Goal: Transaction & Acquisition: Obtain resource

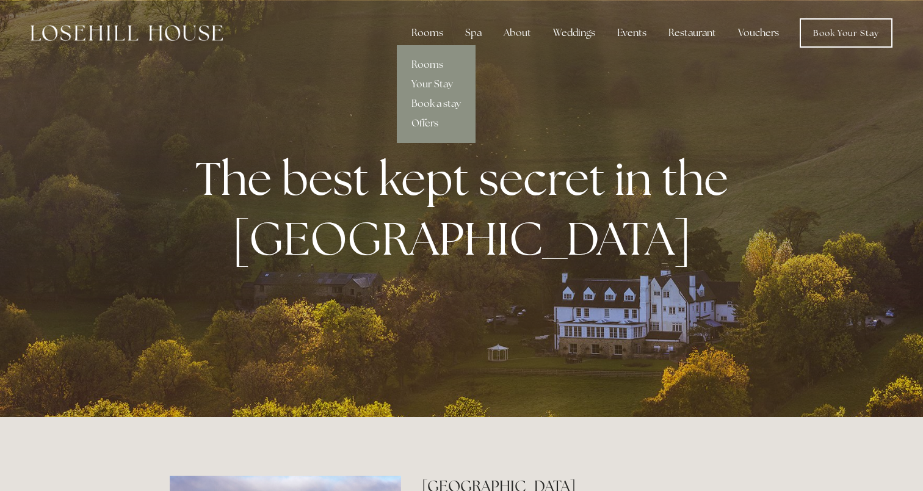
click at [431, 123] on link "Offers" at bounding box center [436, 124] width 79 height 20
click at [414, 118] on link "Offers" at bounding box center [436, 124] width 79 height 20
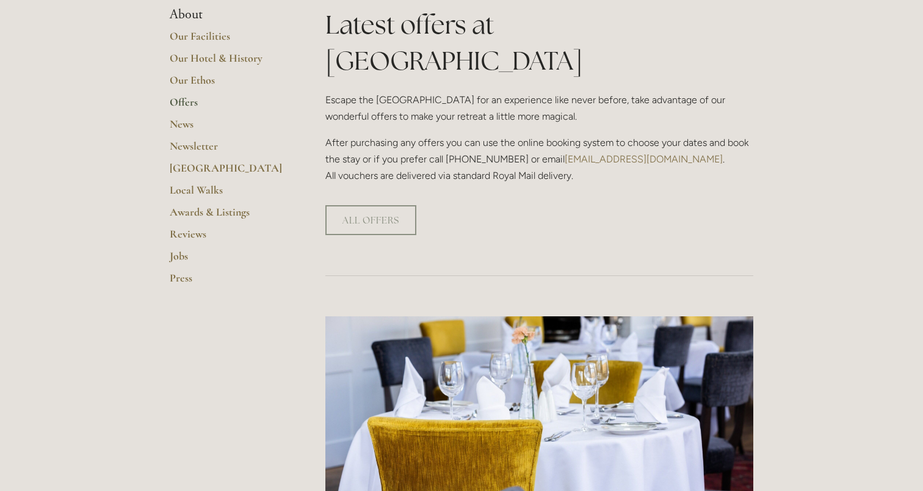
scroll to position [309, 0]
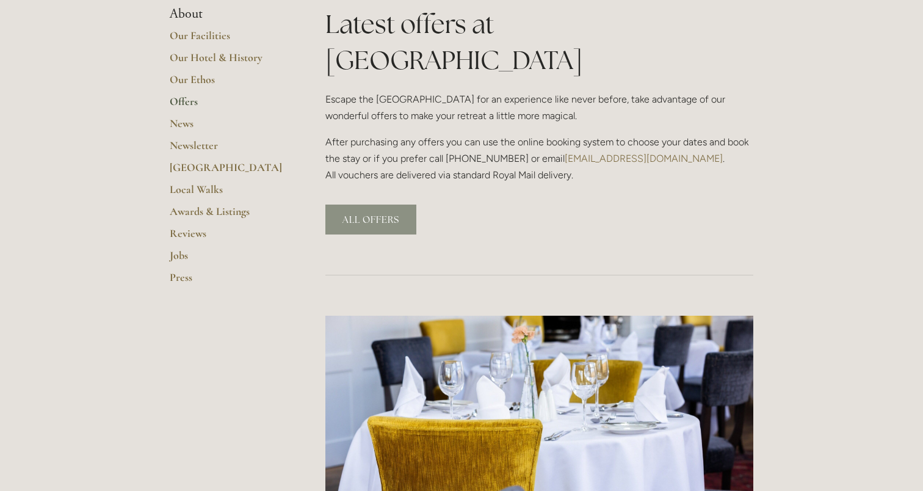
click at [355, 205] on link "ALL OFFERS" at bounding box center [371, 220] width 91 height 30
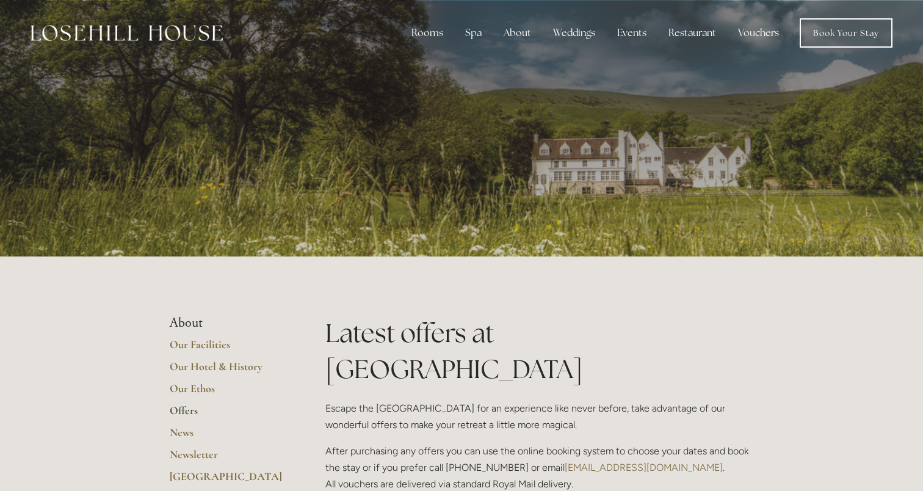
scroll to position [0, 0]
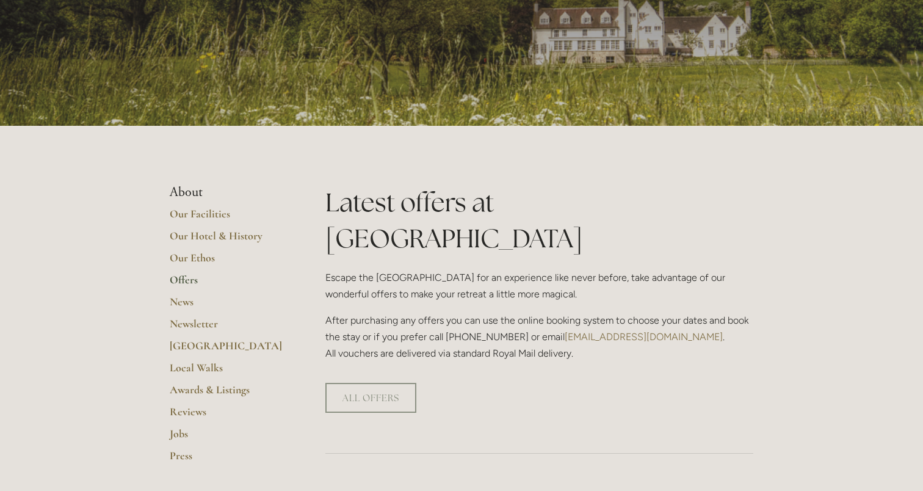
scroll to position [147, 0]
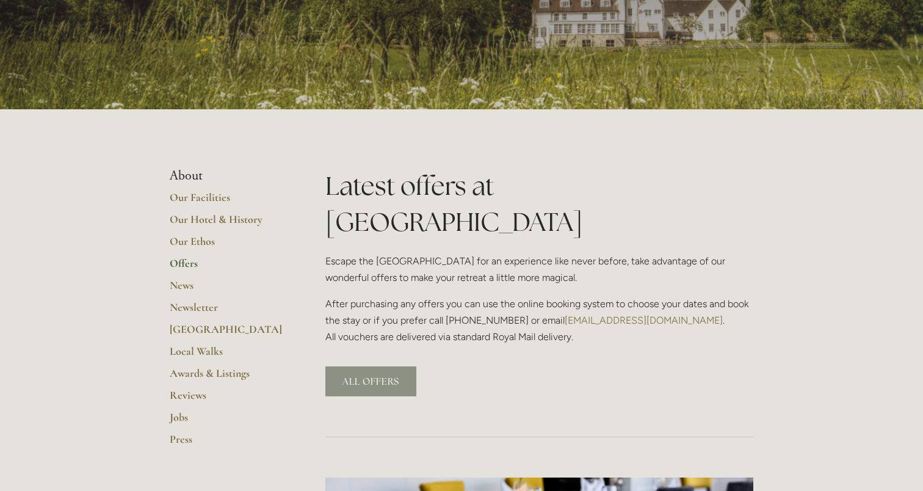
click at [355, 366] on link "ALL OFFERS" at bounding box center [371, 381] width 91 height 30
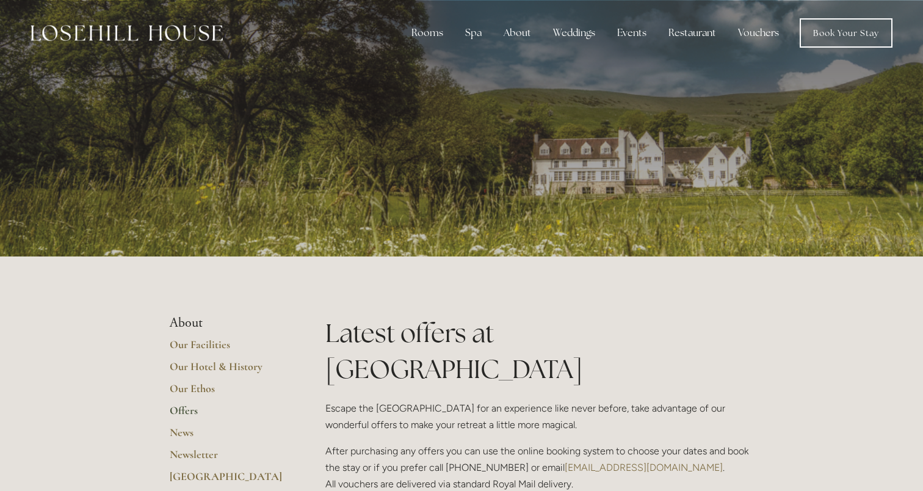
scroll to position [0, 0]
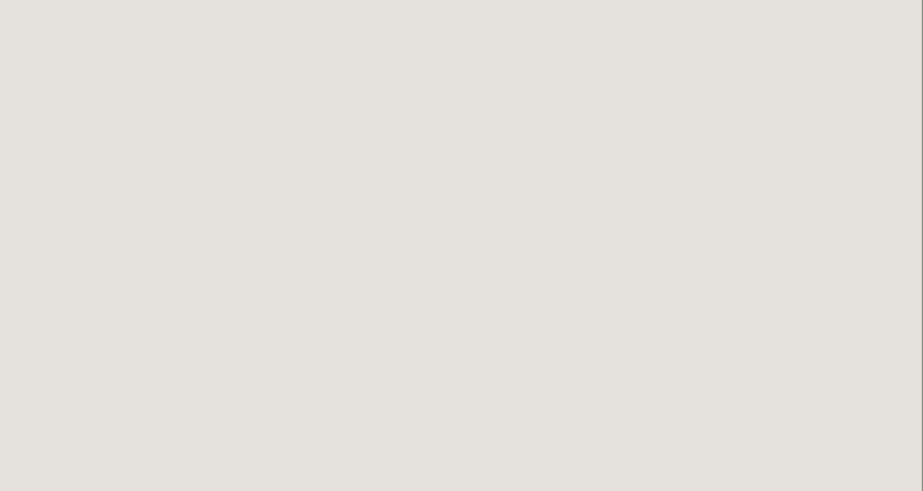
scroll to position [301, 1]
